Goal: Check status: Check status

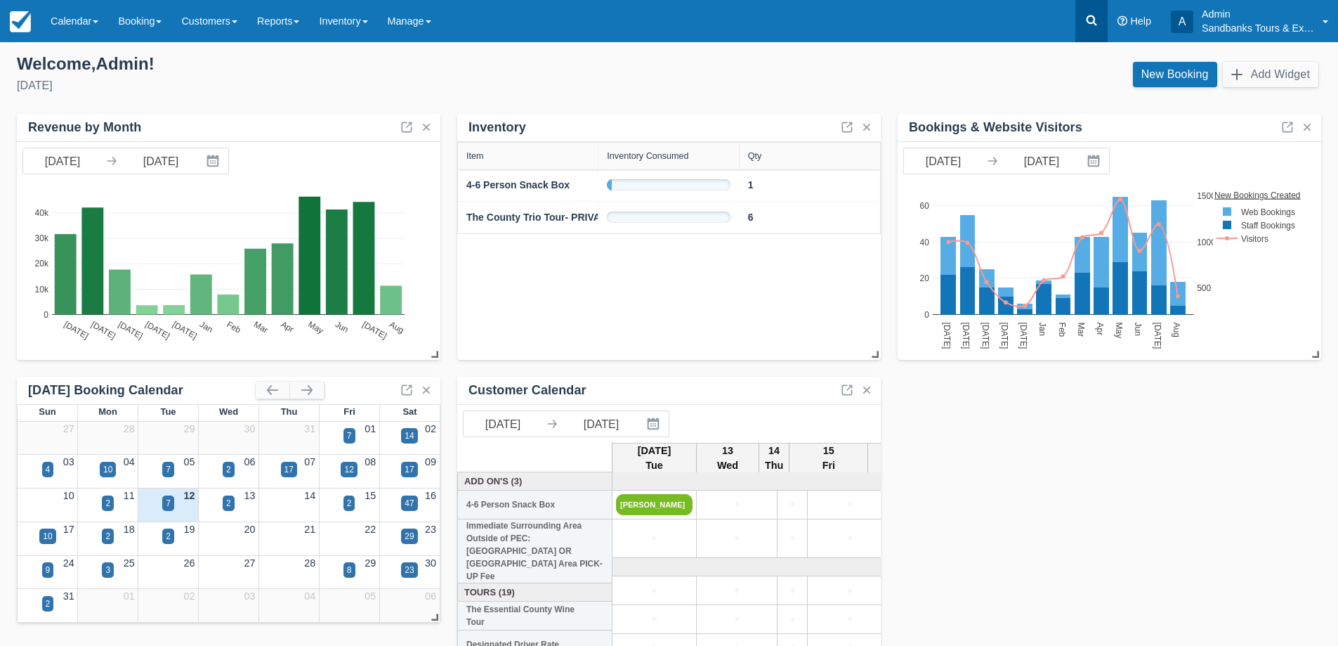
click at [1097, 20] on icon at bounding box center [1091, 20] width 14 height 14
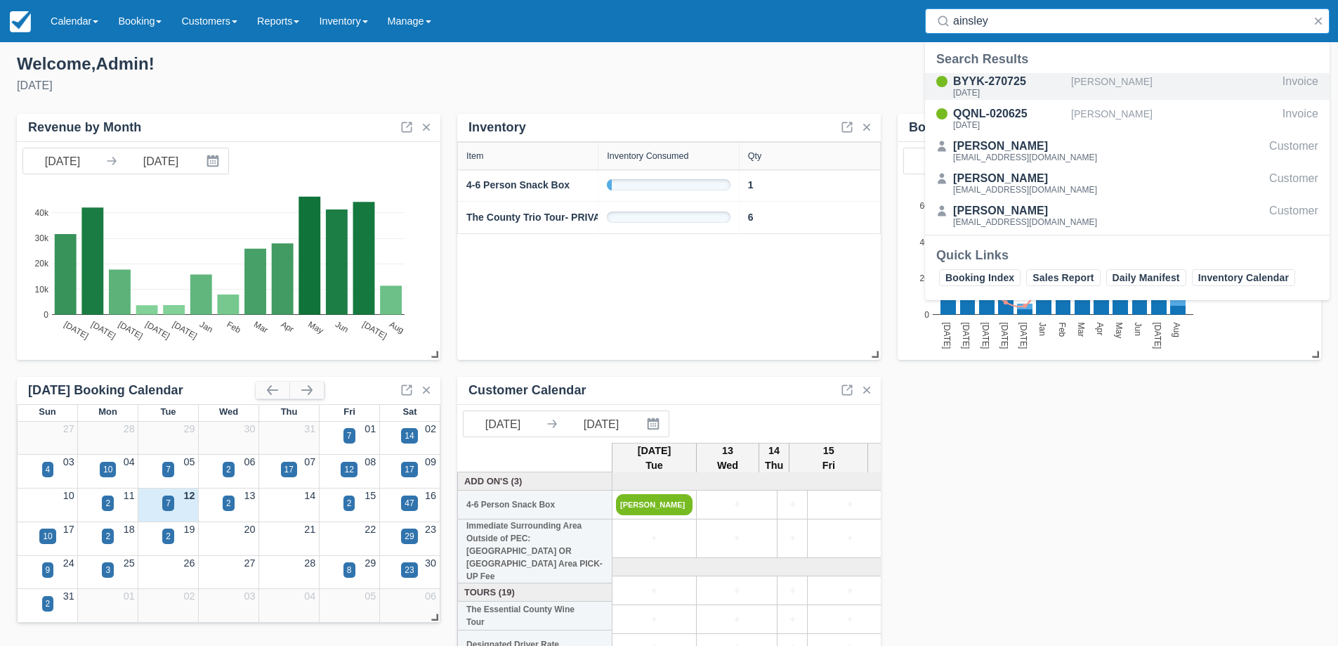
type input "ainsley"
click at [994, 85] on div "BYYK-270725" at bounding box center [1009, 81] width 112 height 17
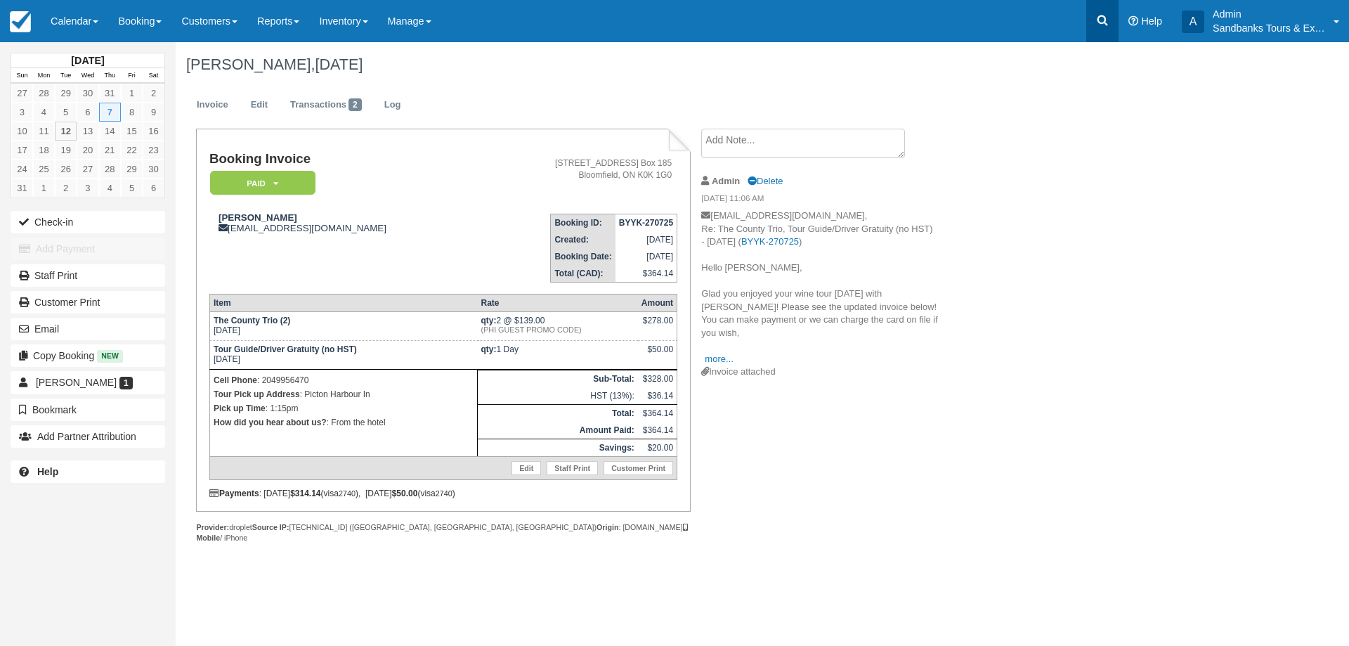
click at [1096, 20] on icon at bounding box center [1102, 20] width 14 height 14
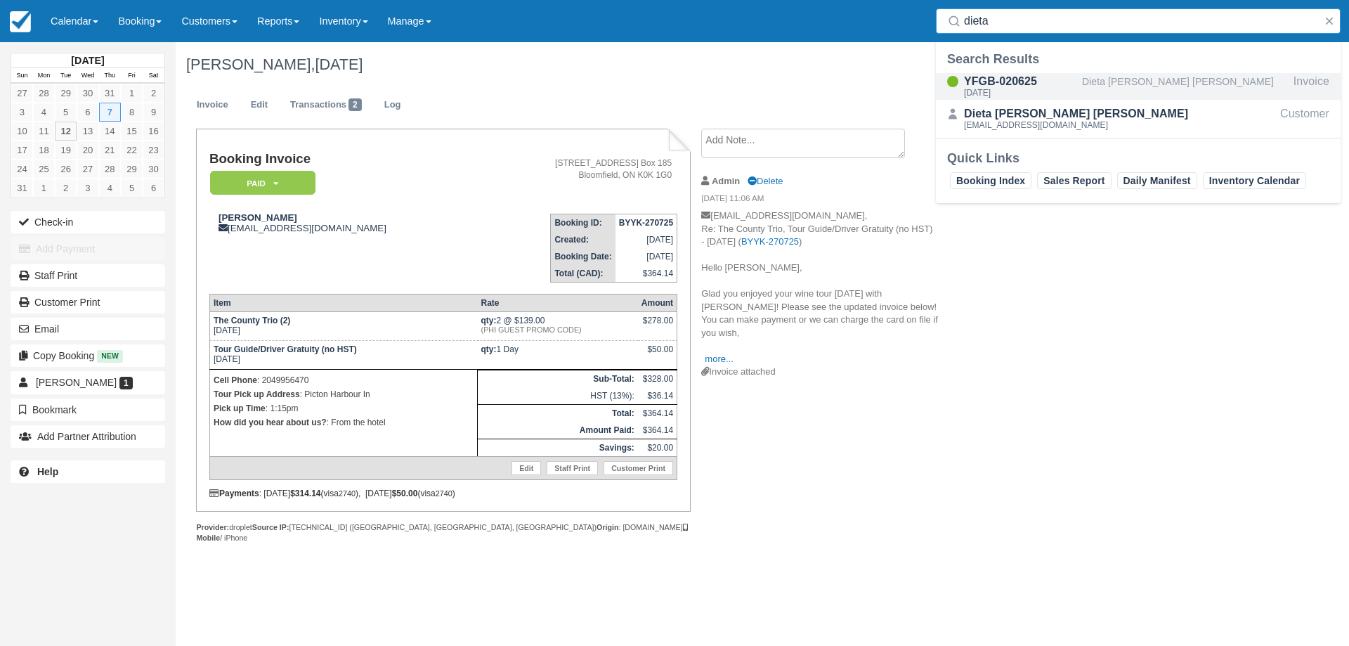
type input "dieta"
click at [1030, 84] on div "YFGB-020625" at bounding box center [1020, 81] width 112 height 17
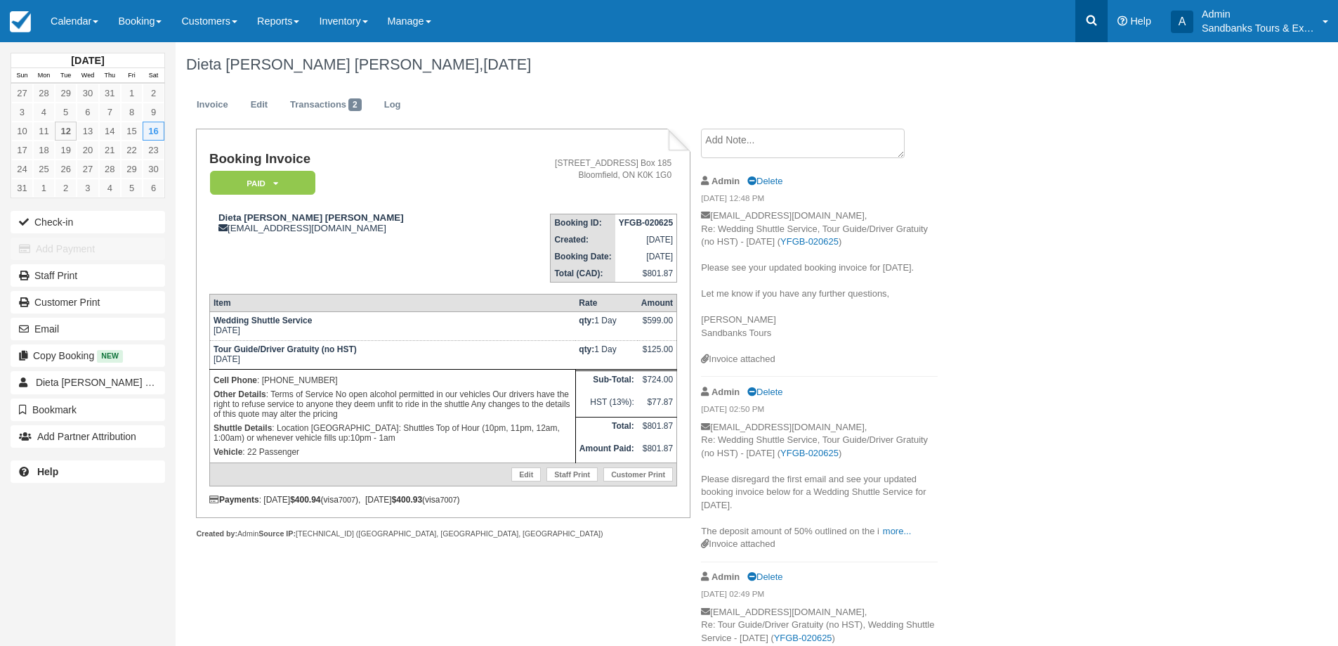
click at [1090, 19] on icon at bounding box center [1091, 20] width 14 height 14
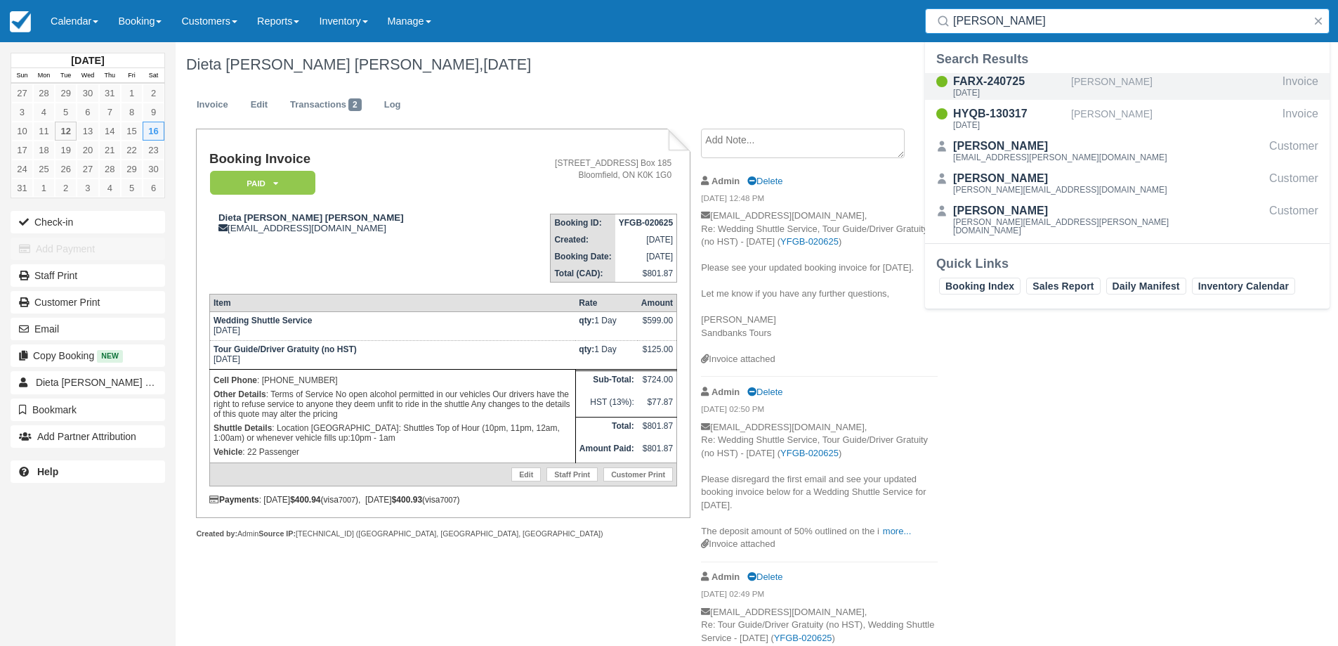
type input "[PERSON_NAME]"
click at [992, 84] on div "FARX-240725" at bounding box center [1009, 81] width 112 height 17
